Goal: Ask a question

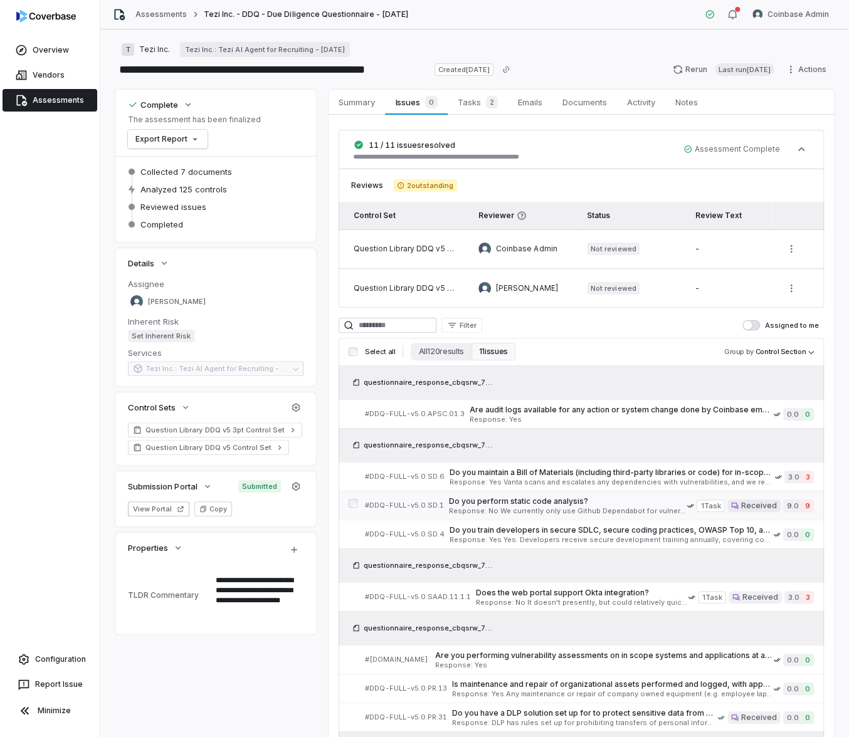
click at [588, 505] on span "Do you perform static code analysis?" at bounding box center [568, 501] width 238 height 10
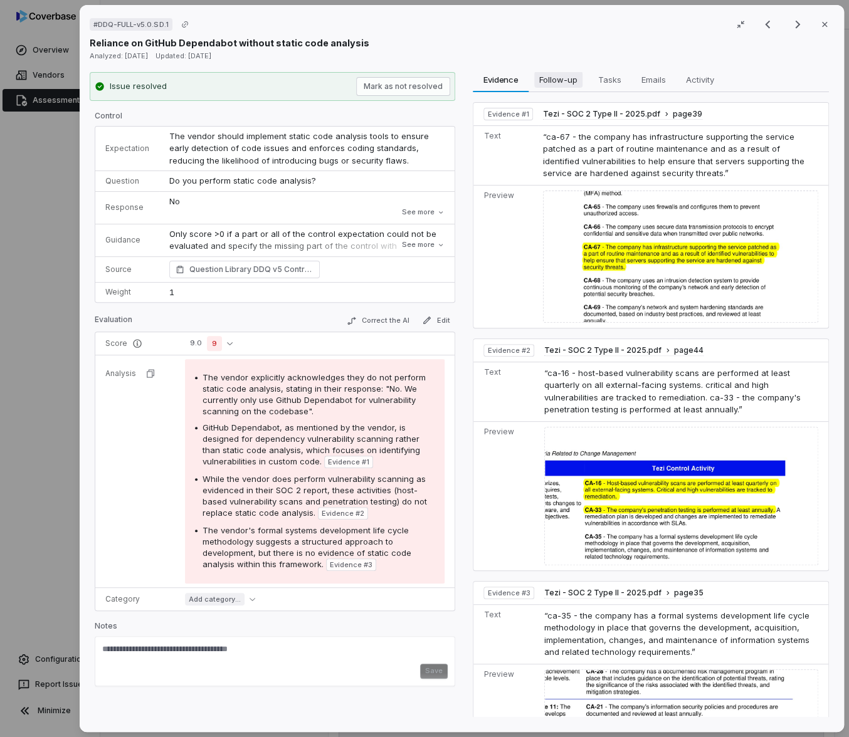
click at [550, 87] on span "Follow-up" at bounding box center [558, 79] width 48 height 16
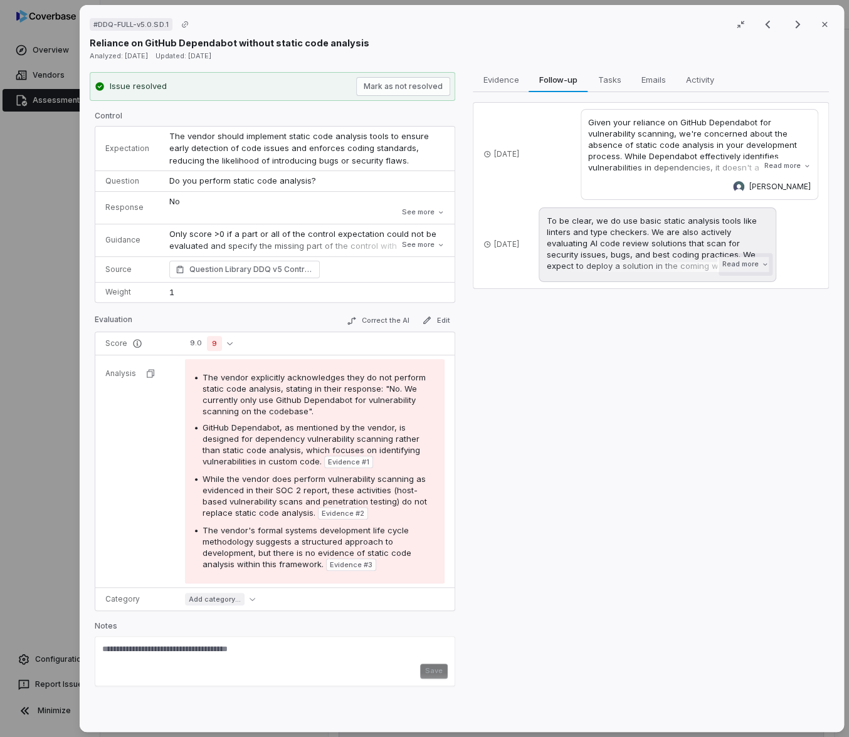
click at [735, 263] on button "Read more" at bounding box center [745, 264] width 54 height 23
click at [782, 165] on button "Read more" at bounding box center [787, 166] width 54 height 23
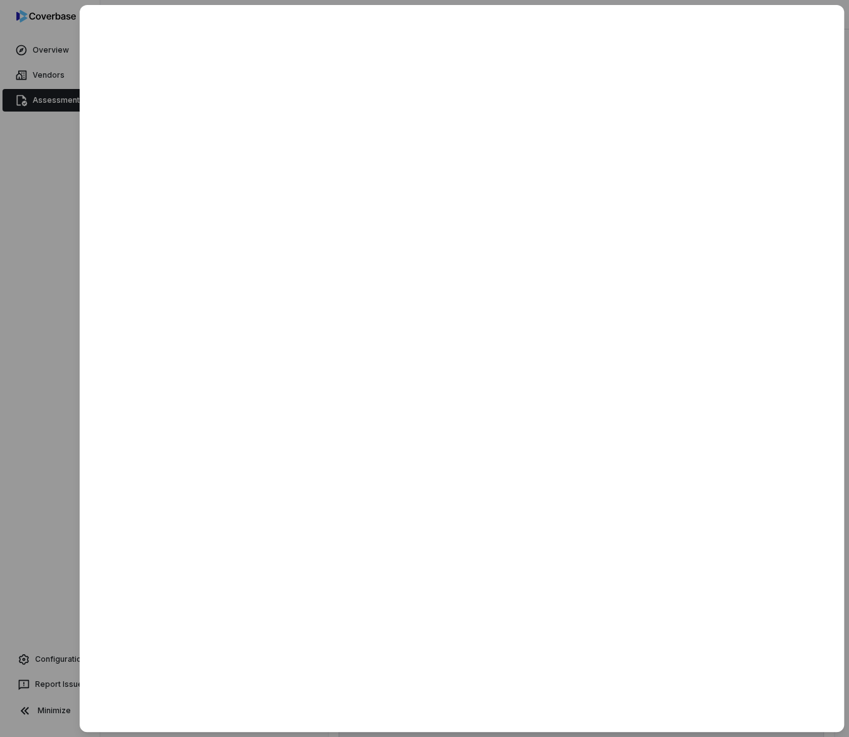
click at [68, 59] on div at bounding box center [424, 368] width 849 height 737
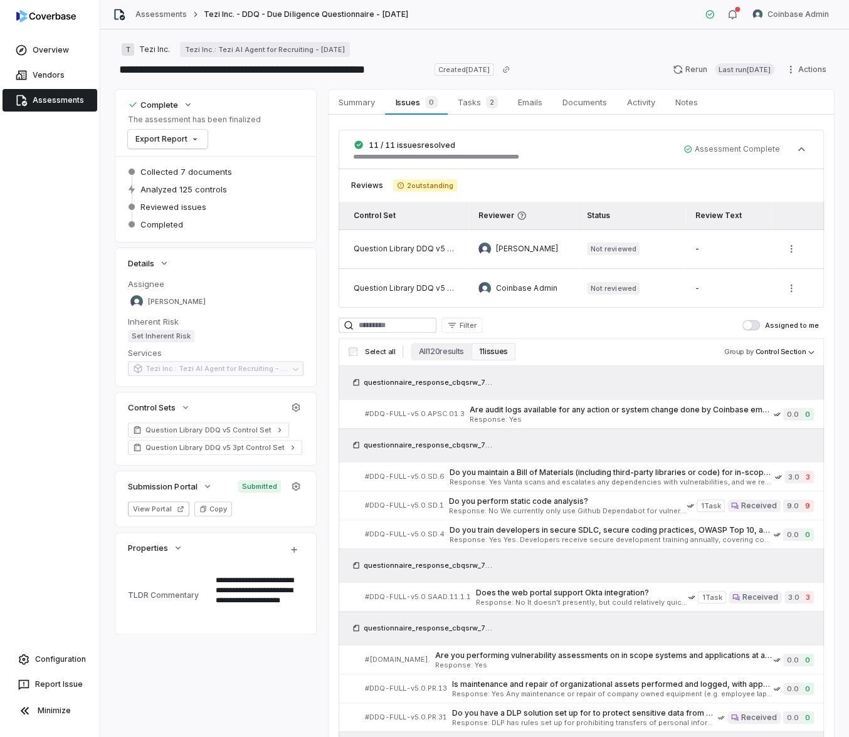
type textarea "*"
